Goal: Information Seeking & Learning: Learn about a topic

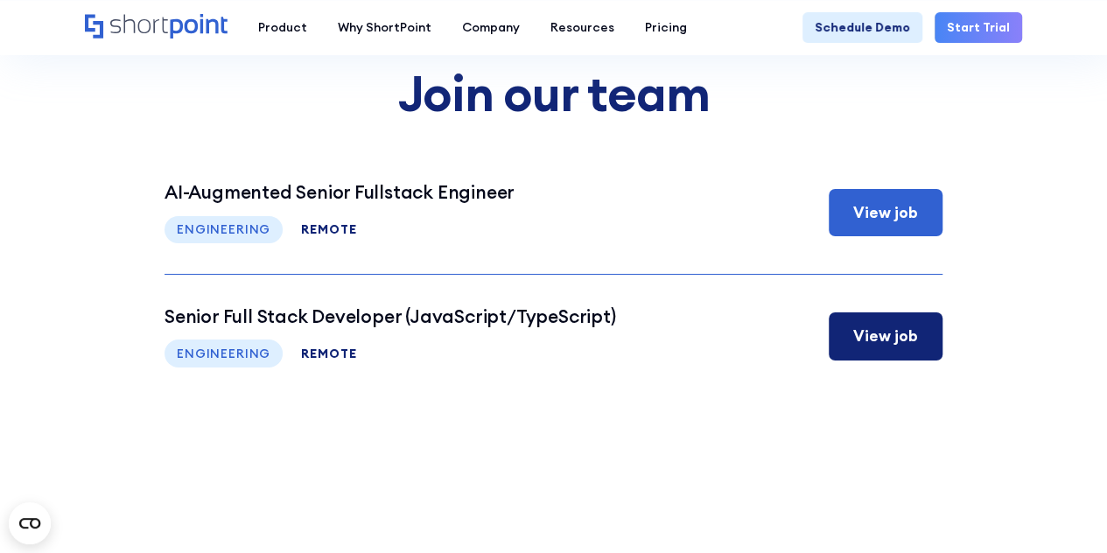
click at [451, 325] on h3 "Senior Full Stack Developer (JavaScript/TypeScript)" at bounding box center [389, 316] width 451 height 22
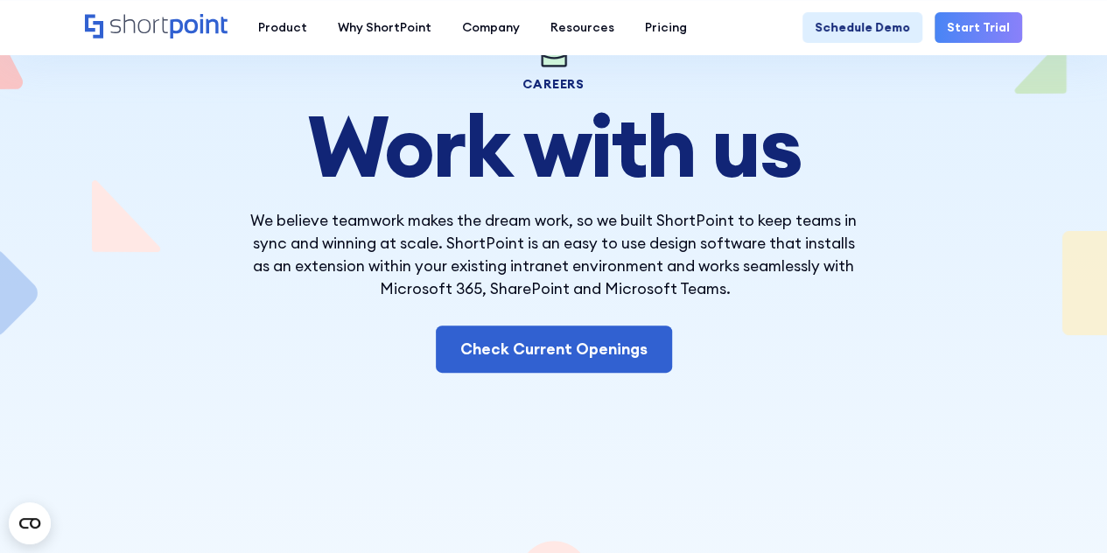
scroll to position [148, 0]
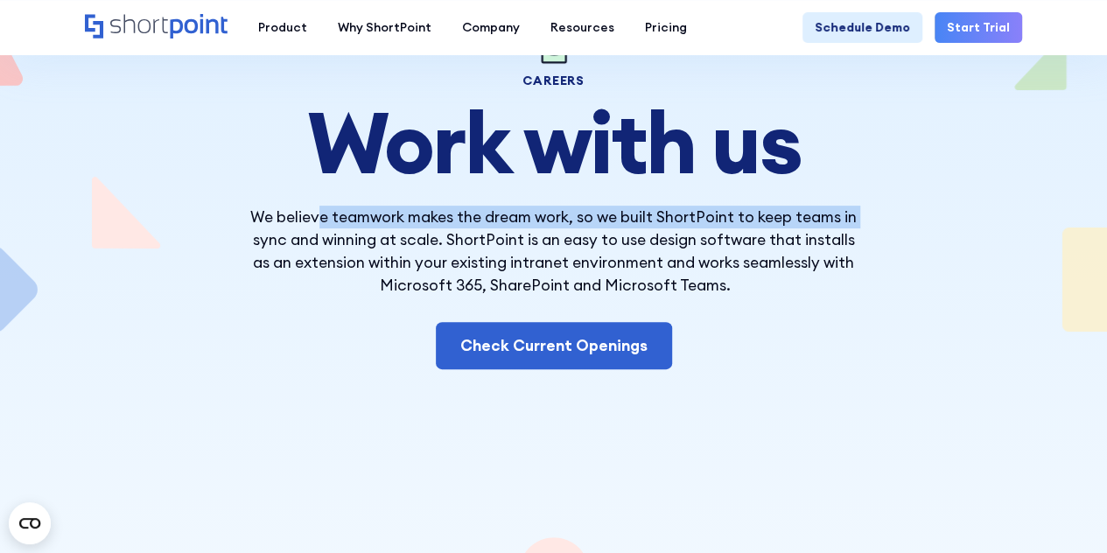
drag, startPoint x: 247, startPoint y: 228, endPoint x: 318, endPoint y: 213, distance: 73.5
click at [318, 213] on p "We believe teamwork makes the dream work, so we built ShortPoint to keep teams …" at bounding box center [554, 252] width 612 height 92
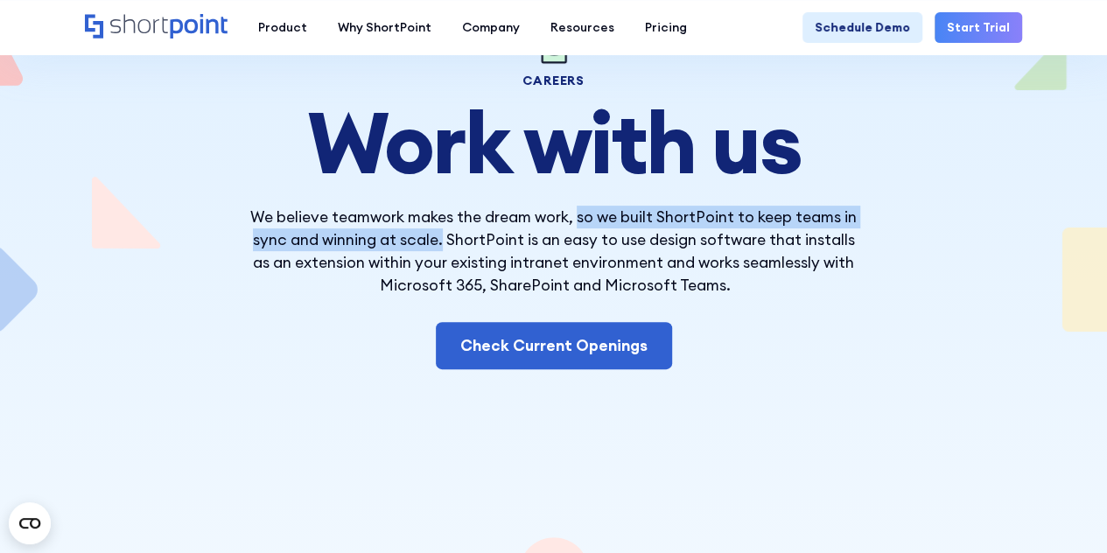
drag, startPoint x: 580, startPoint y: 218, endPoint x: 444, endPoint y: 234, distance: 136.5
click at [444, 234] on p "We believe teamwork makes the dream work, so we built ShortPoint to keep teams …" at bounding box center [554, 252] width 612 height 92
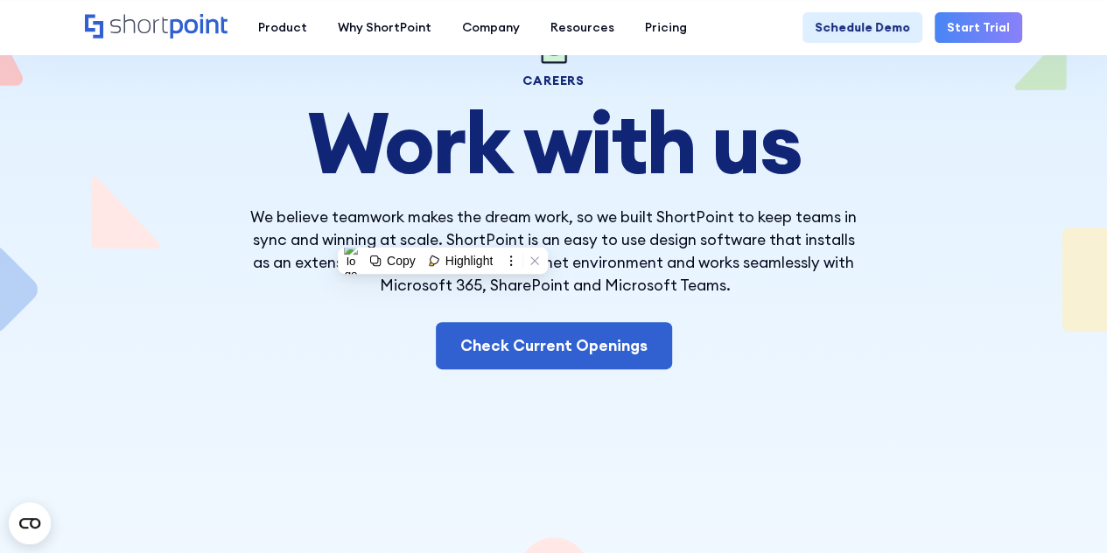
click at [448, 235] on p "We believe teamwork makes the dream work, so we built ShortPoint to keep teams …" at bounding box center [554, 252] width 612 height 92
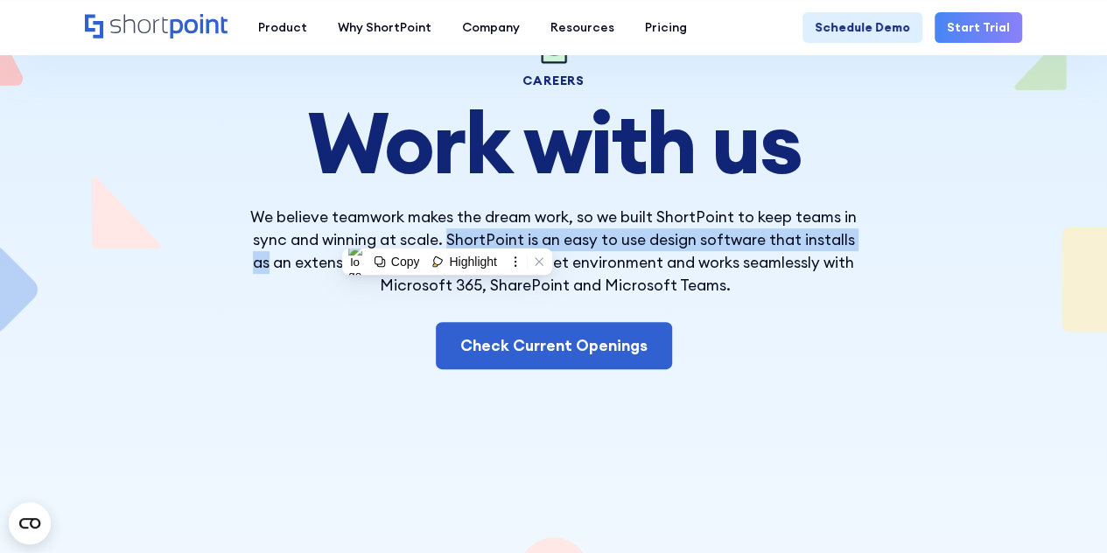
drag, startPoint x: 448, startPoint y: 235, endPoint x: 264, endPoint y: 273, distance: 187.6
click at [264, 273] on p "We believe teamwork makes the dream work, so we built ShortPoint to keep teams …" at bounding box center [554, 252] width 612 height 92
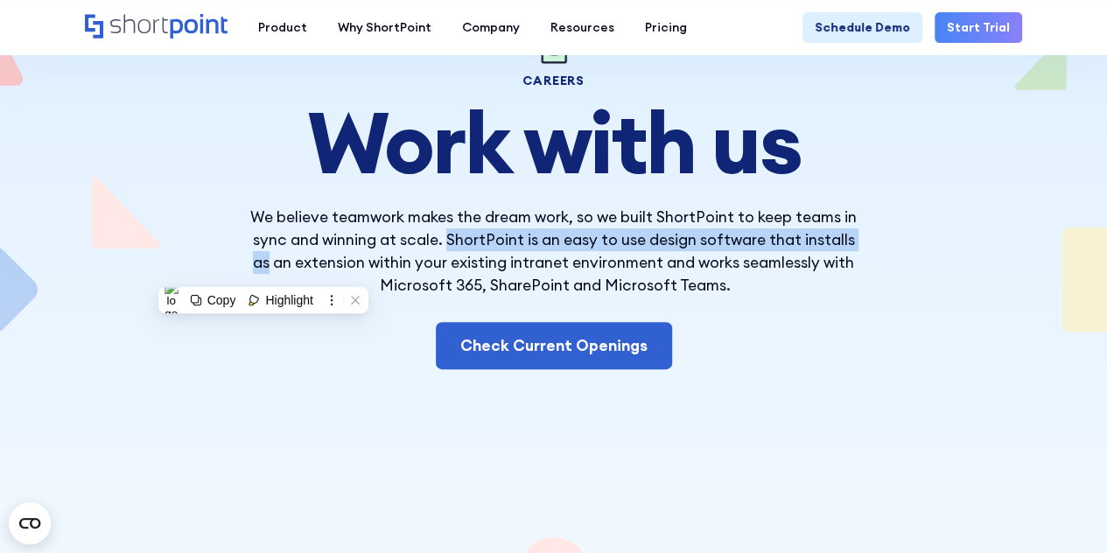
click at [264, 273] on p "We believe teamwork makes the dream work, so we built ShortPoint to keep teams …" at bounding box center [554, 252] width 612 height 92
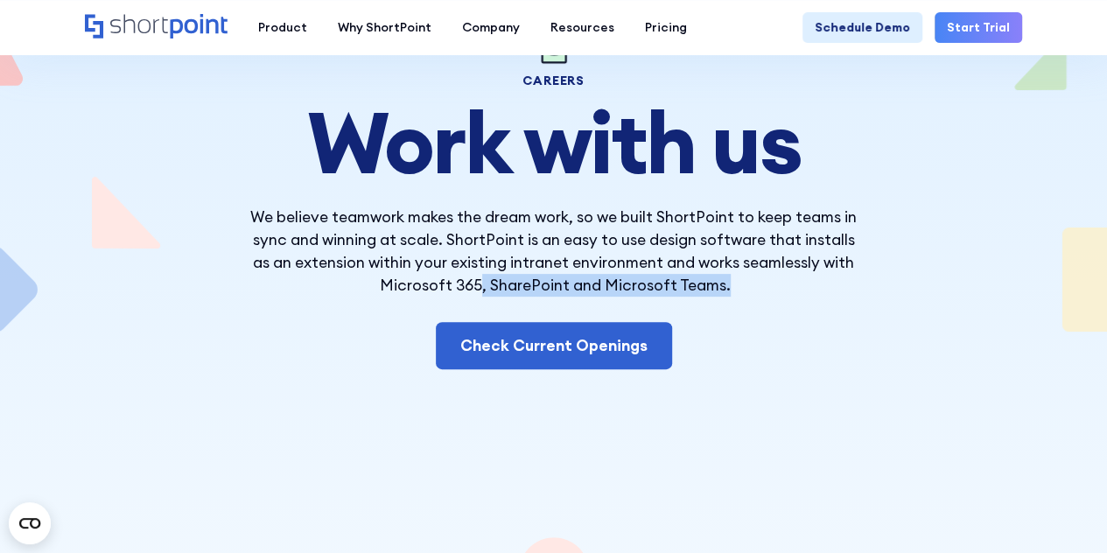
drag, startPoint x: 483, startPoint y: 280, endPoint x: 742, endPoint y: 293, distance: 259.3
click at [742, 293] on p "We believe teamwork makes the dream work, so we built ShortPoint to keep teams …" at bounding box center [554, 252] width 612 height 92
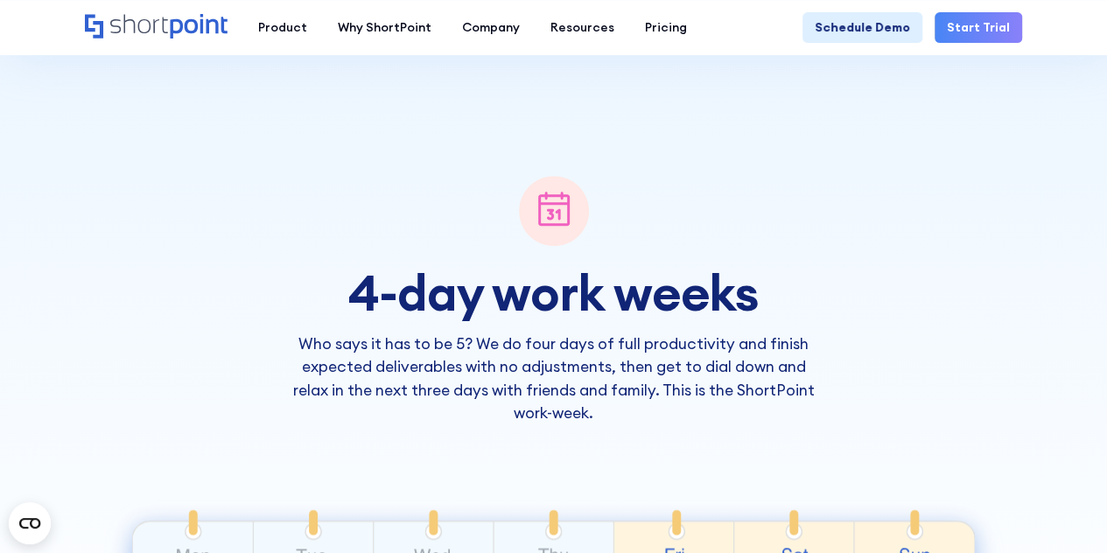
scroll to position [511, 0]
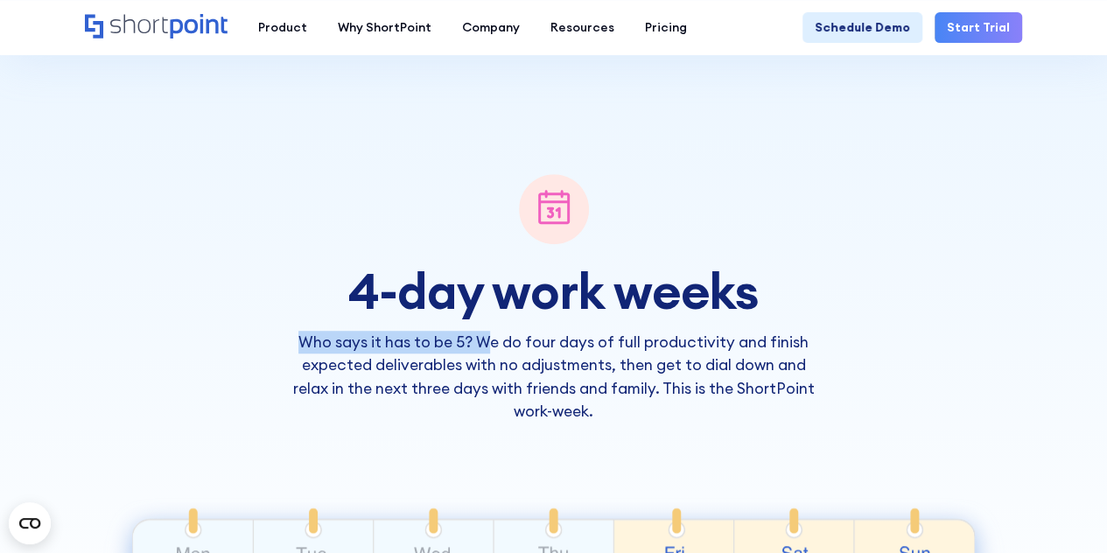
drag, startPoint x: 304, startPoint y: 350, endPoint x: 492, endPoint y: 353, distance: 188.1
click at [492, 353] on p "Who says it has to be 5? We do four days of full productivity and finish expect…" at bounding box center [553, 377] width 536 height 92
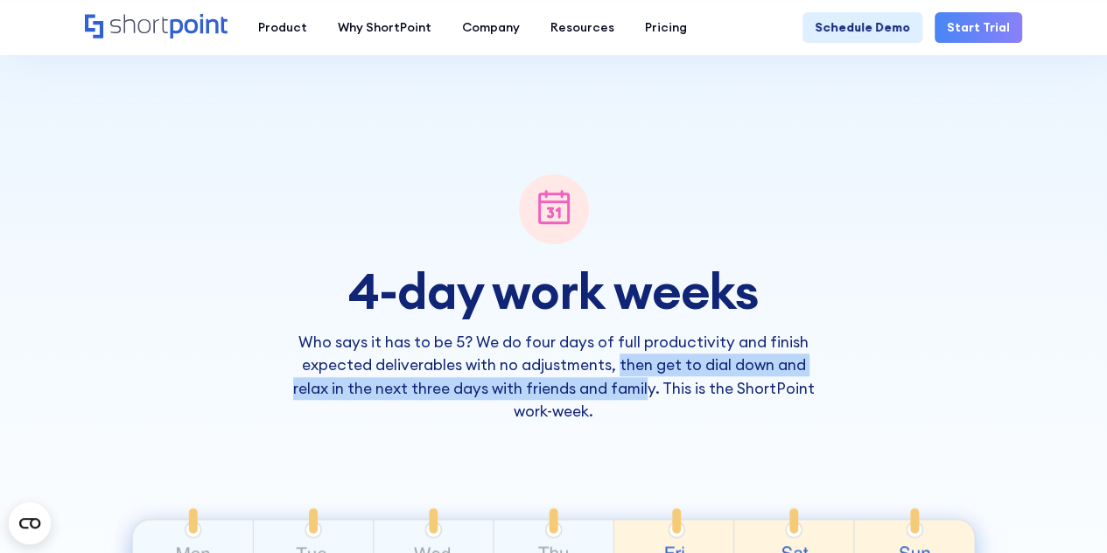
drag, startPoint x: 621, startPoint y: 369, endPoint x: 647, endPoint y: 391, distance: 34.2
click at [647, 391] on p "Who says it has to be 5? We do four days of full productivity and finish expect…" at bounding box center [553, 377] width 536 height 92
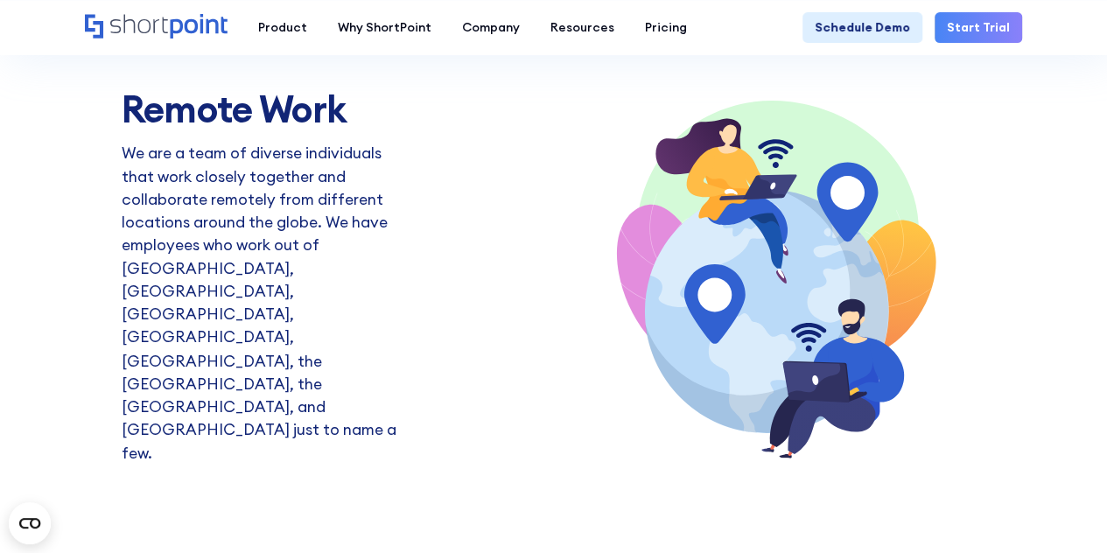
scroll to position [1304, 0]
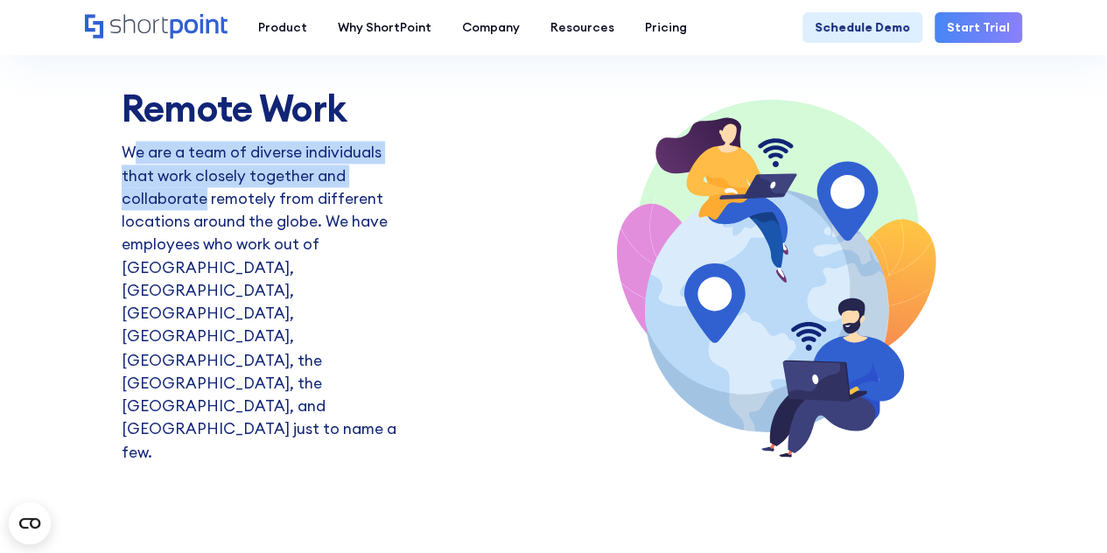
drag, startPoint x: 133, startPoint y: 233, endPoint x: 402, endPoint y: 256, distance: 269.6
click at [402, 256] on p "We are a team of diverse individuals that work closely together and collaborate…" at bounding box center [269, 302] width 294 height 322
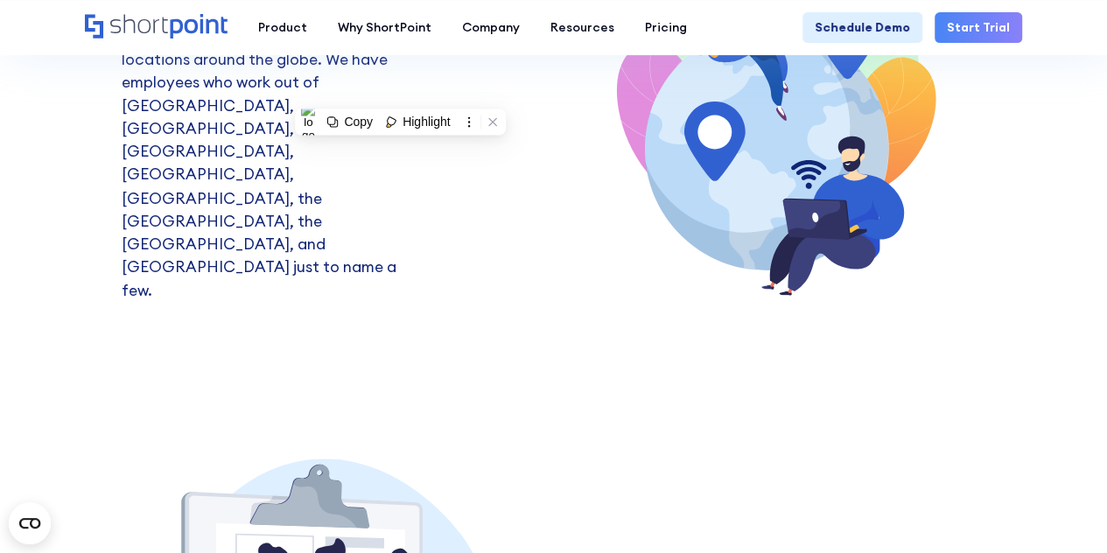
click at [271, 186] on p "We are a team of diverse individuals that work closely together and collaborate…" at bounding box center [269, 140] width 294 height 322
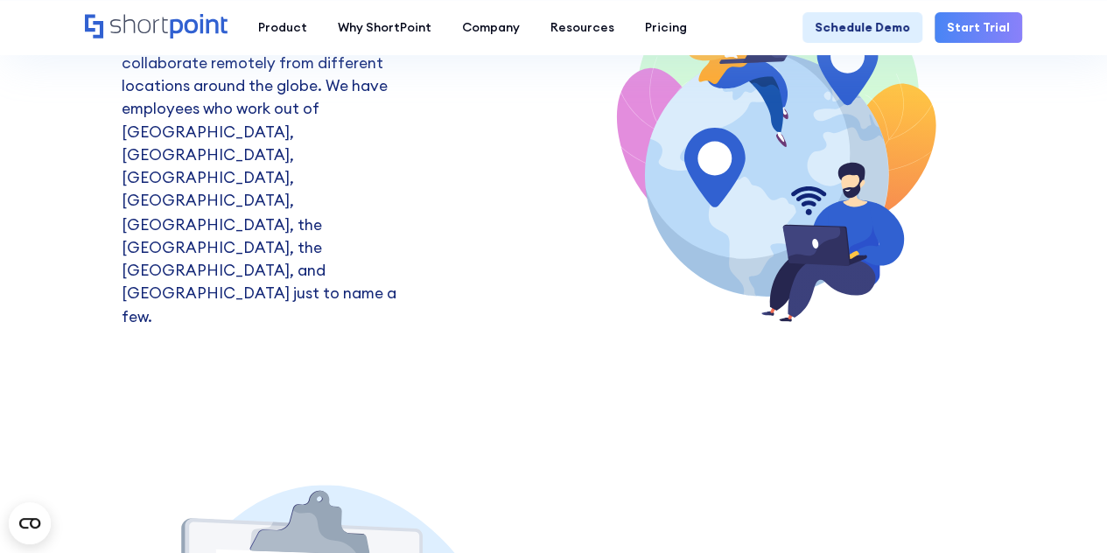
scroll to position [1438, 0]
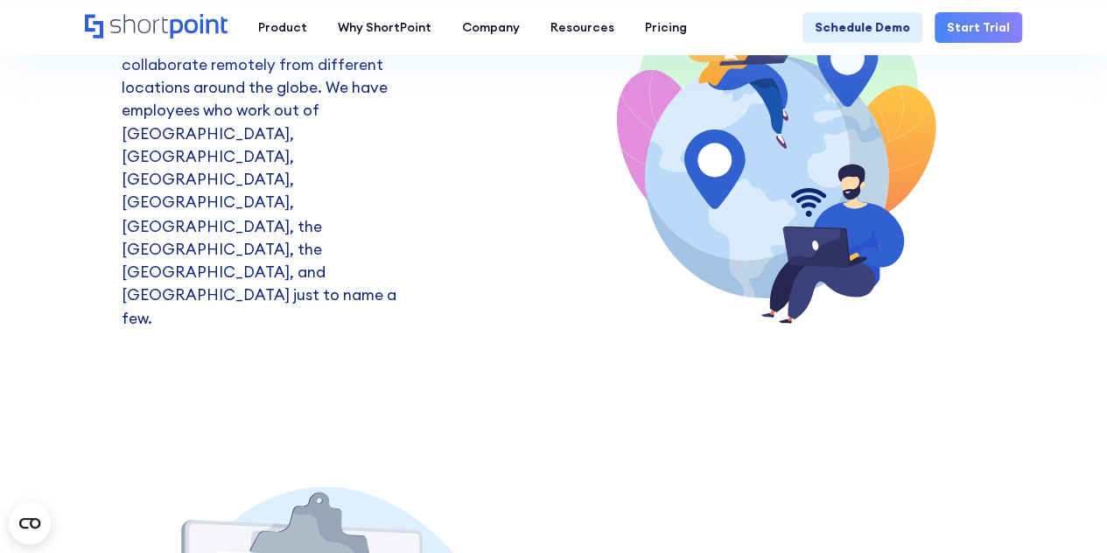
drag, startPoint x: 194, startPoint y: 156, endPoint x: 201, endPoint y: 164, distance: 11.2
click at [201, 164] on p "We are a team of diverse individuals that work closely together and collaborate…" at bounding box center [269, 168] width 294 height 322
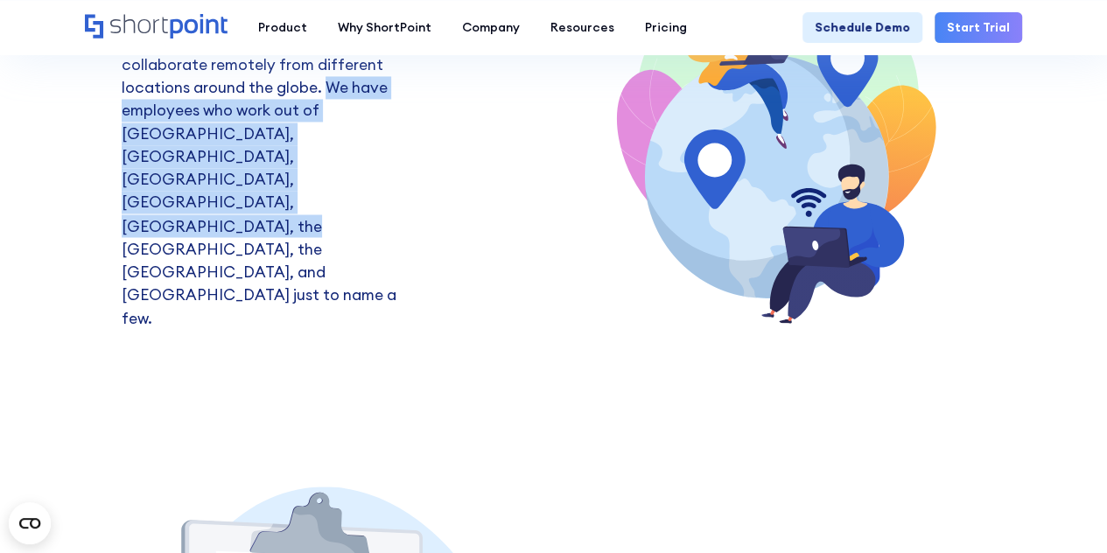
drag, startPoint x: 201, startPoint y: 164, endPoint x: 308, endPoint y: 227, distance: 123.5
click at [308, 227] on p "We are a team of diverse individuals that work closely together and collaborate…" at bounding box center [269, 168] width 294 height 322
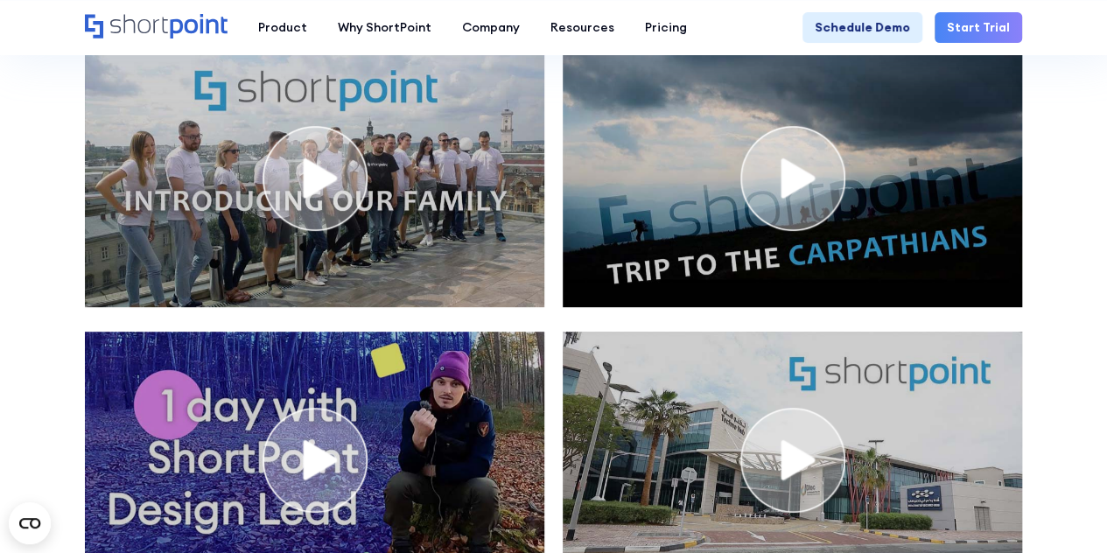
scroll to position [6849, 0]
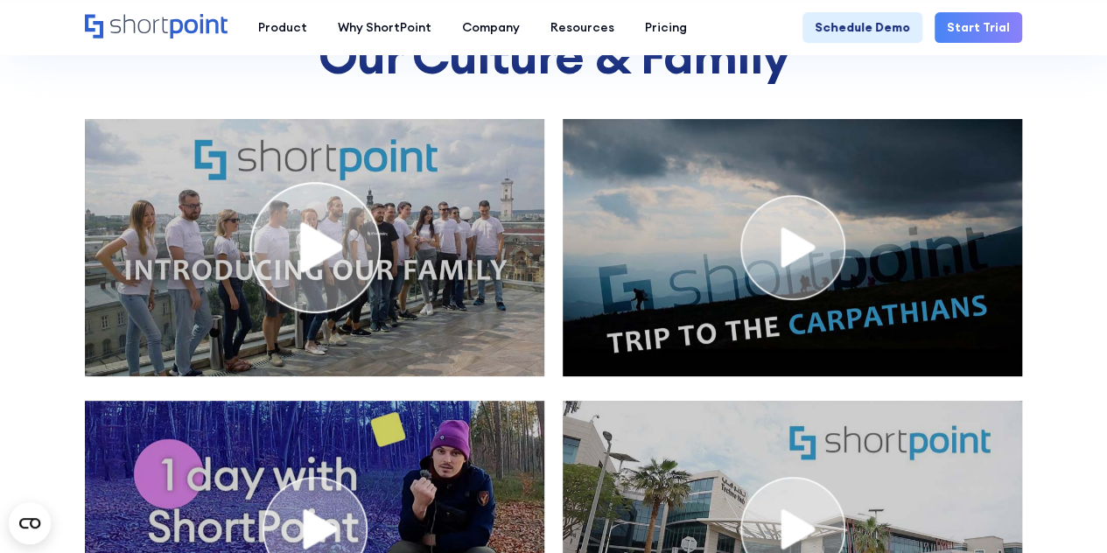
click at [338, 242] on img "open lightbox" at bounding box center [314, 247] width 131 height 131
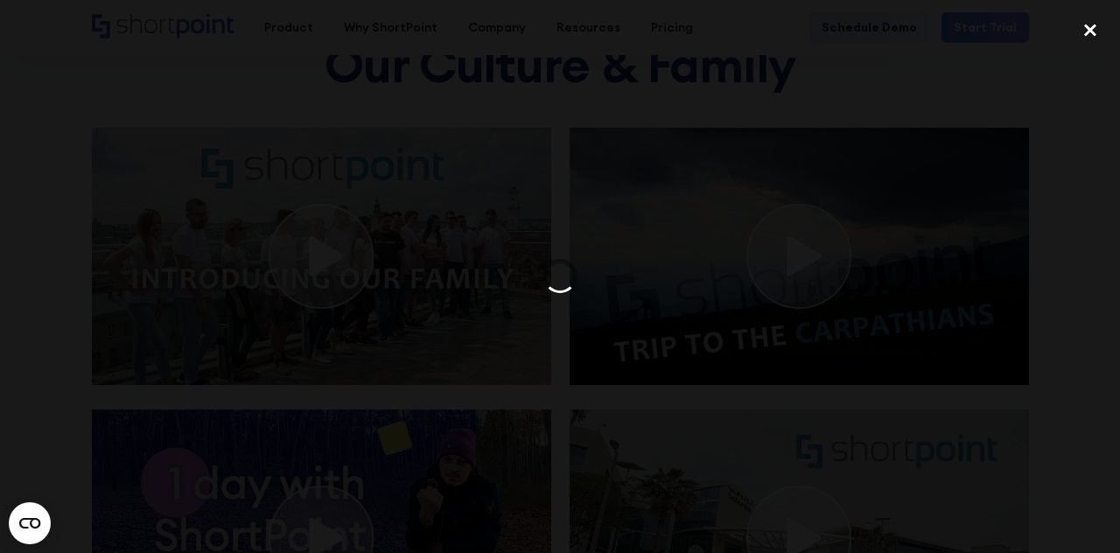
click at [1089, 45] on div "close lightbox" at bounding box center [1089, 30] width 59 height 38
